Goal: Use online tool/utility: Utilize a website feature to perform a specific function

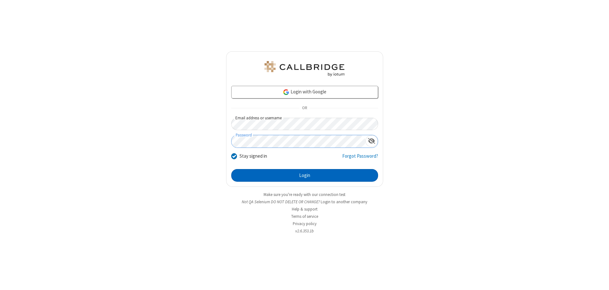
click at [304, 176] on button "Login" at bounding box center [304, 175] width 147 height 13
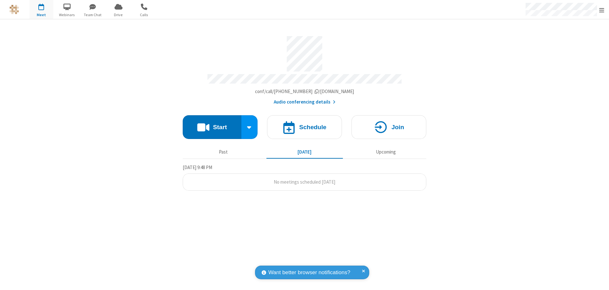
click at [212, 124] on button "Start" at bounding box center [212, 127] width 59 height 24
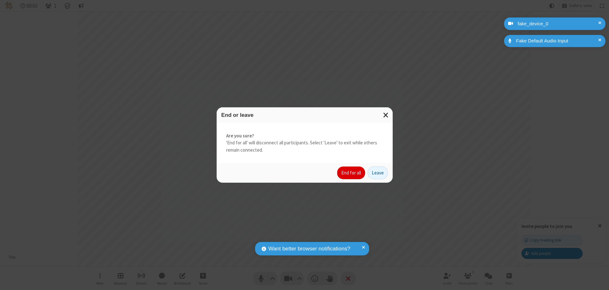
click at [351, 173] on button "End for all" at bounding box center [351, 173] width 28 height 13
